Goal: Check status: Check status

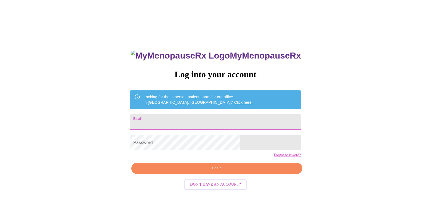
click at [195, 123] on input "Email" at bounding box center [215, 121] width 171 height 15
type input "[EMAIL_ADDRESS][DOMAIN_NAME]"
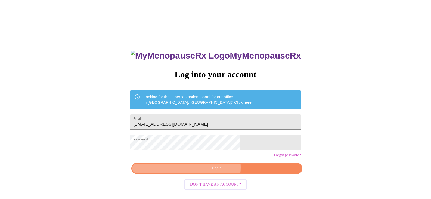
click at [213, 172] on span "Login" at bounding box center [217, 168] width 158 height 7
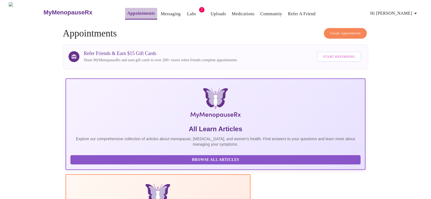
click at [130, 12] on link "Appointments" at bounding box center [141, 14] width 28 height 8
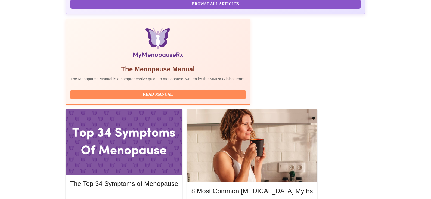
scroll to position [150, 0]
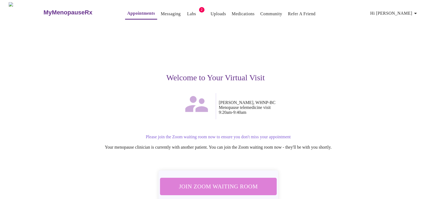
click at [219, 185] on span "Join Zoom Waiting Room" at bounding box center [218, 186] width 103 height 10
